Goal: Find specific page/section: Find specific page/section

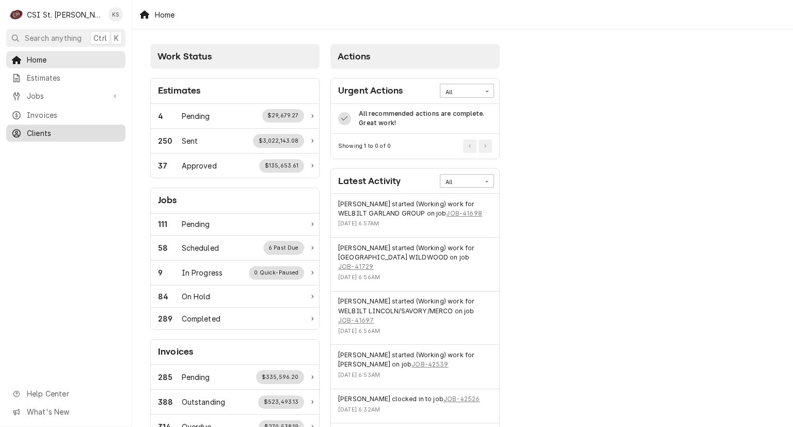
click at [62, 131] on span "Clients" at bounding box center [73, 133] width 93 height 11
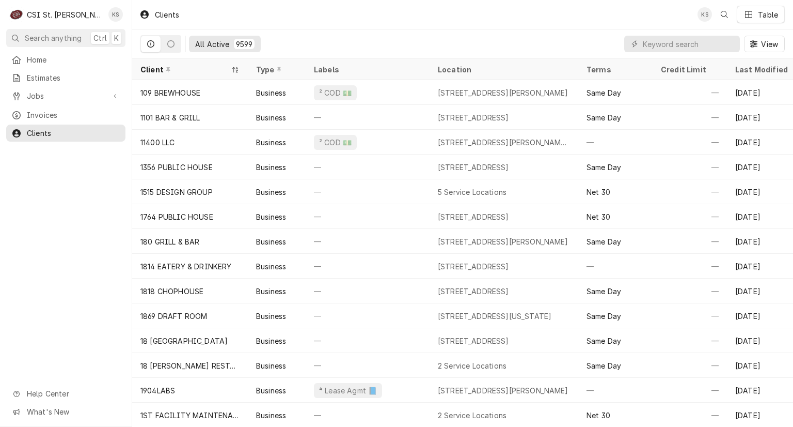
click at [642, 45] on div "Dynamic Content Wrapper" at bounding box center [682, 44] width 116 height 17
click at [646, 43] on input "Dynamic Content Wrapper" at bounding box center [689, 44] width 92 height 17
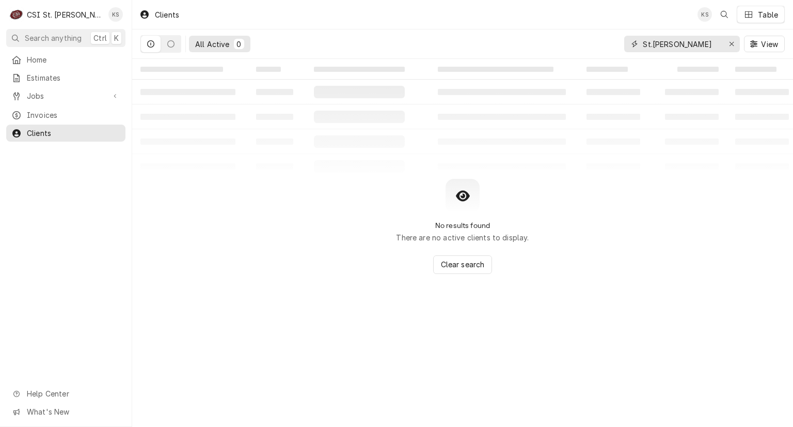
click at [651, 45] on input "St.[PERSON_NAME]" at bounding box center [681, 44] width 77 height 17
click at [651, 43] on input "St.[PERSON_NAME]" at bounding box center [681, 44] width 77 height 17
click at [650, 44] on input "St.[PERSON_NAME]" at bounding box center [681, 44] width 77 height 17
click at [657, 47] on input "St.[PERSON_NAME]" at bounding box center [681, 44] width 77 height 17
click at [651, 44] on input "St.[PERSON_NAME]" at bounding box center [681, 44] width 77 height 17
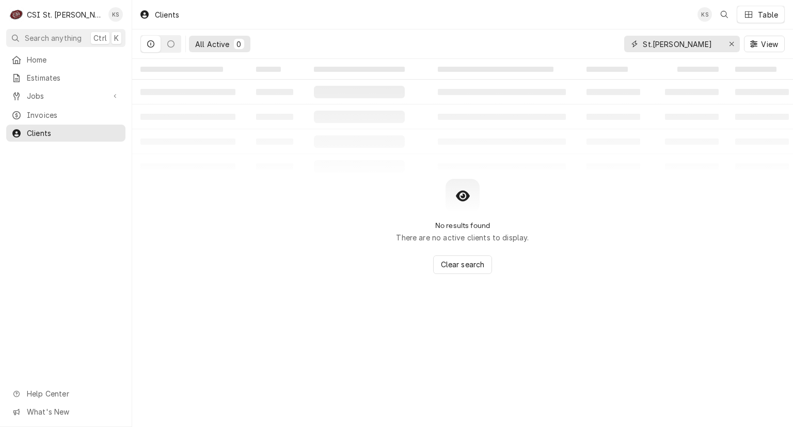
click at [653, 43] on input "St.[PERSON_NAME]" at bounding box center [681, 44] width 77 height 17
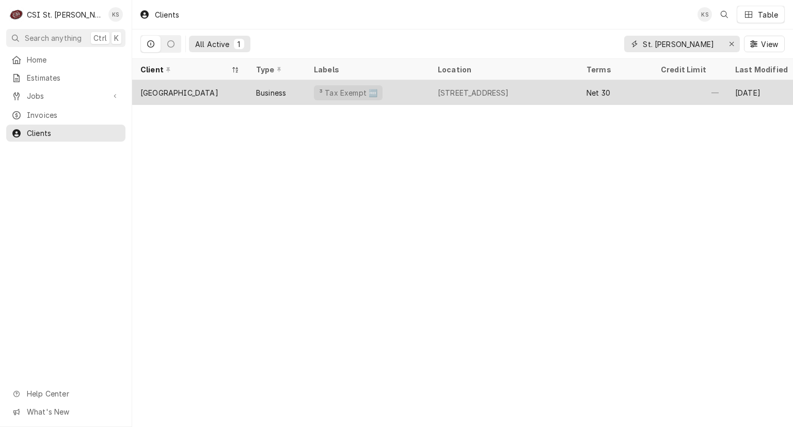
type input "St. [PERSON_NAME]"
click at [470, 92] on div "[STREET_ADDRESS]" at bounding box center [473, 92] width 71 height 11
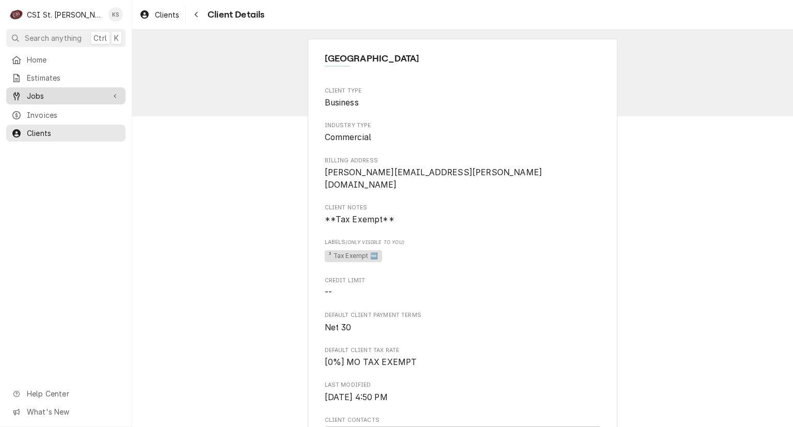
click at [71, 92] on span "Jobs" at bounding box center [66, 95] width 78 height 11
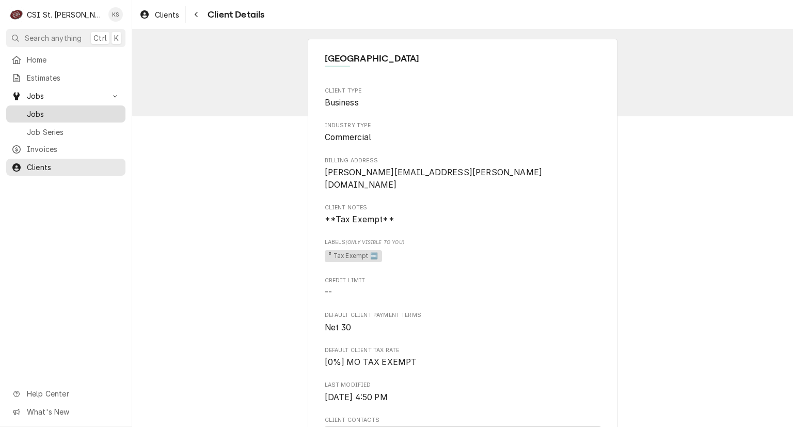
click at [69, 116] on div "Jobs" at bounding box center [65, 113] width 115 height 13
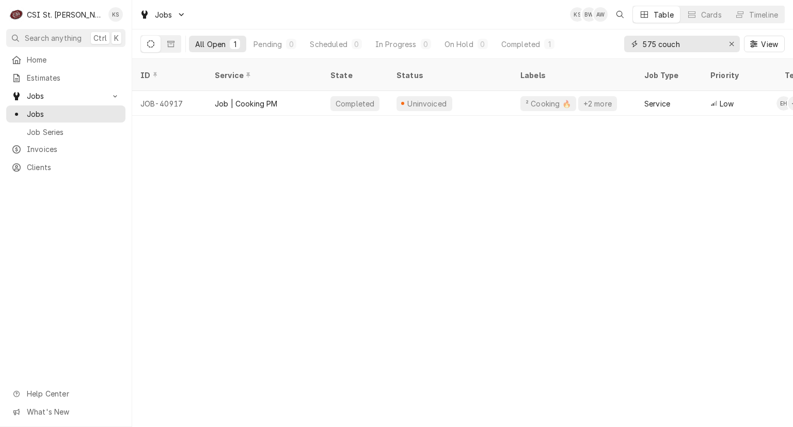
click at [678, 43] on input "575 couch" at bounding box center [681, 44] width 77 height 17
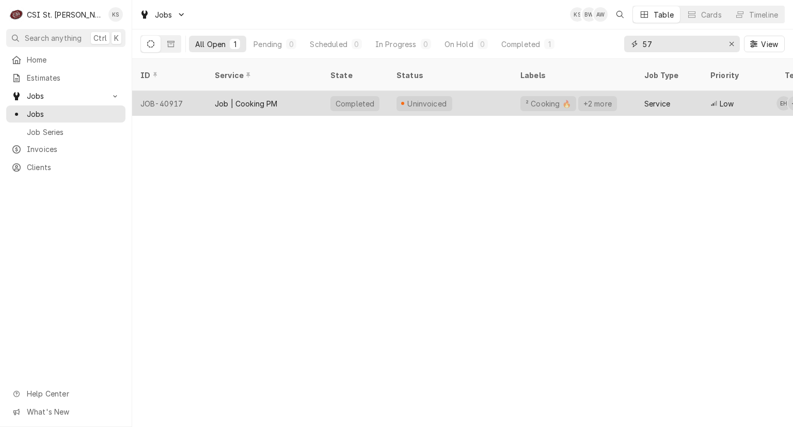
type input "5"
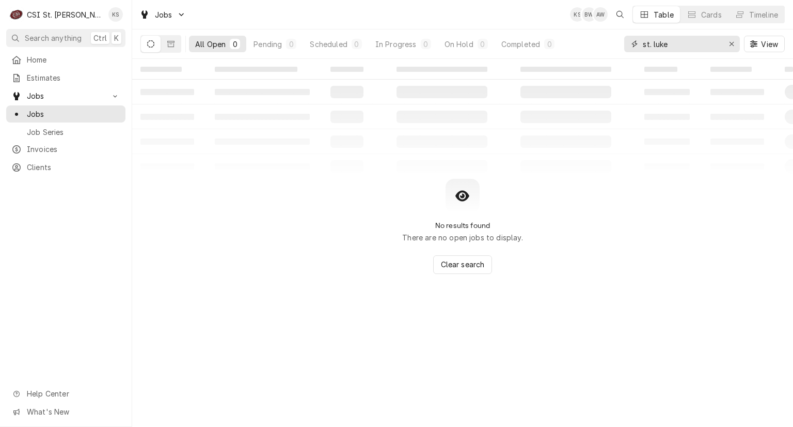
type input "st. lukes"
